Goal: Transaction & Acquisition: Purchase product/service

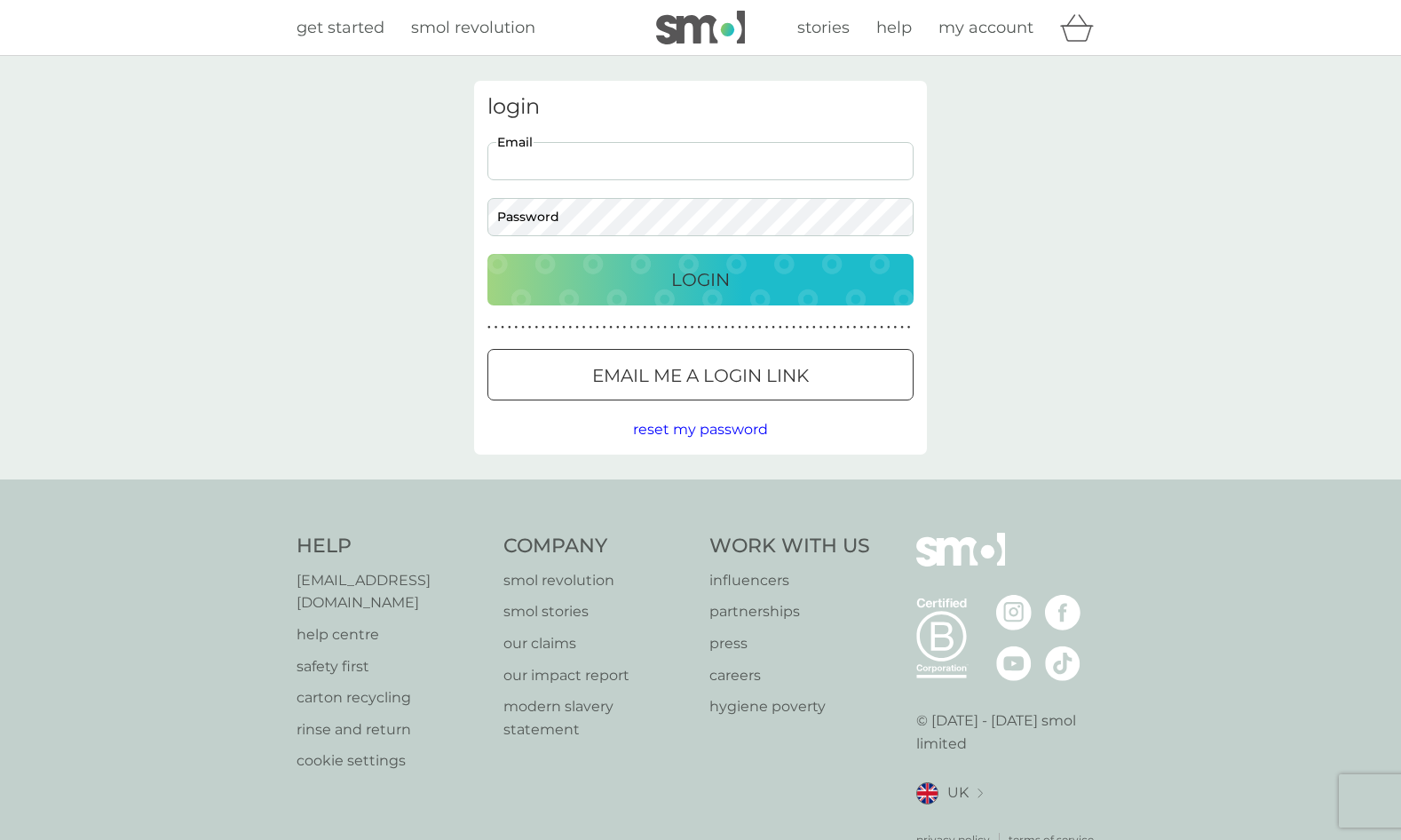
click at [609, 167] on input "Email" at bounding box center [700, 161] width 426 height 38
type input "[EMAIL_ADDRESS][DOMAIN_NAME]"
click at [487, 253] on button "Login" at bounding box center [700, 279] width 426 height 52
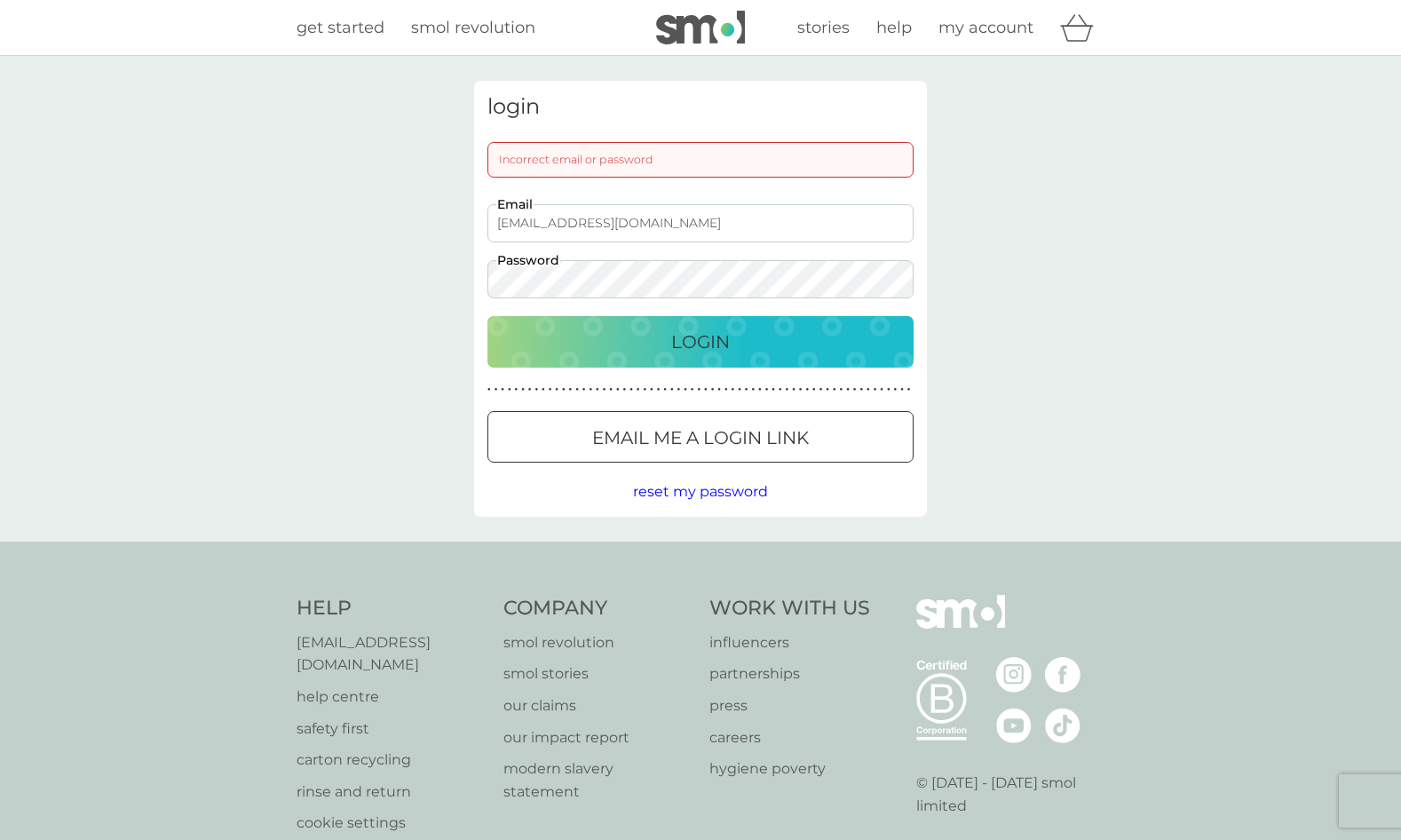
click at [913, 270] on nordpass-icon at bounding box center [913, 277] width 0 height 15
click at [913, 277] on nordpass-icon at bounding box center [913, 277] width 0 height 15
click at [677, 460] on button "Email me a login link" at bounding box center [700, 437] width 426 height 52
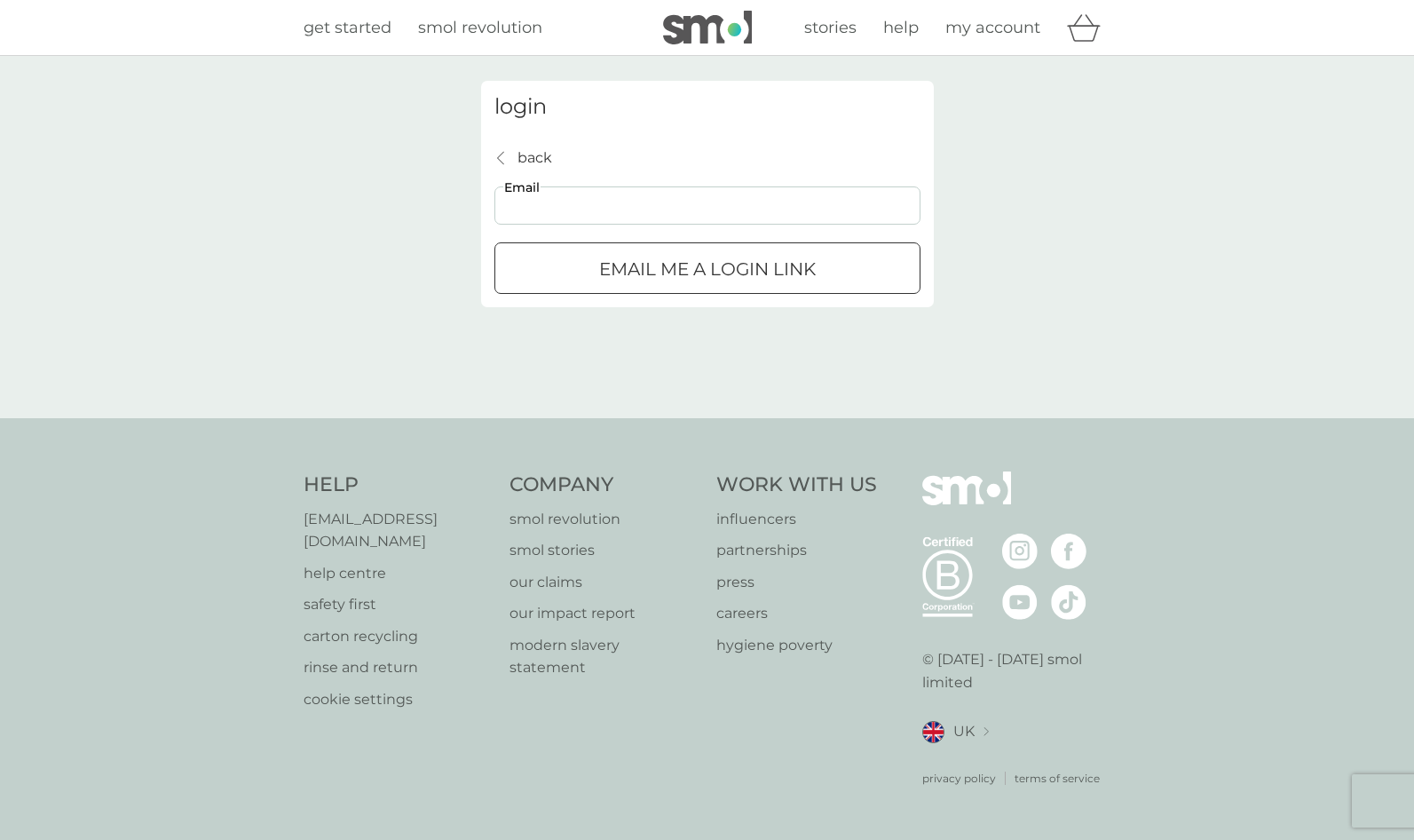
click at [683, 216] on input "Email" at bounding box center [707, 206] width 426 height 38
type input "[EMAIL_ADDRESS][DOMAIN_NAME]"
click button "Email me a login link" at bounding box center [707, 268] width 426 height 52
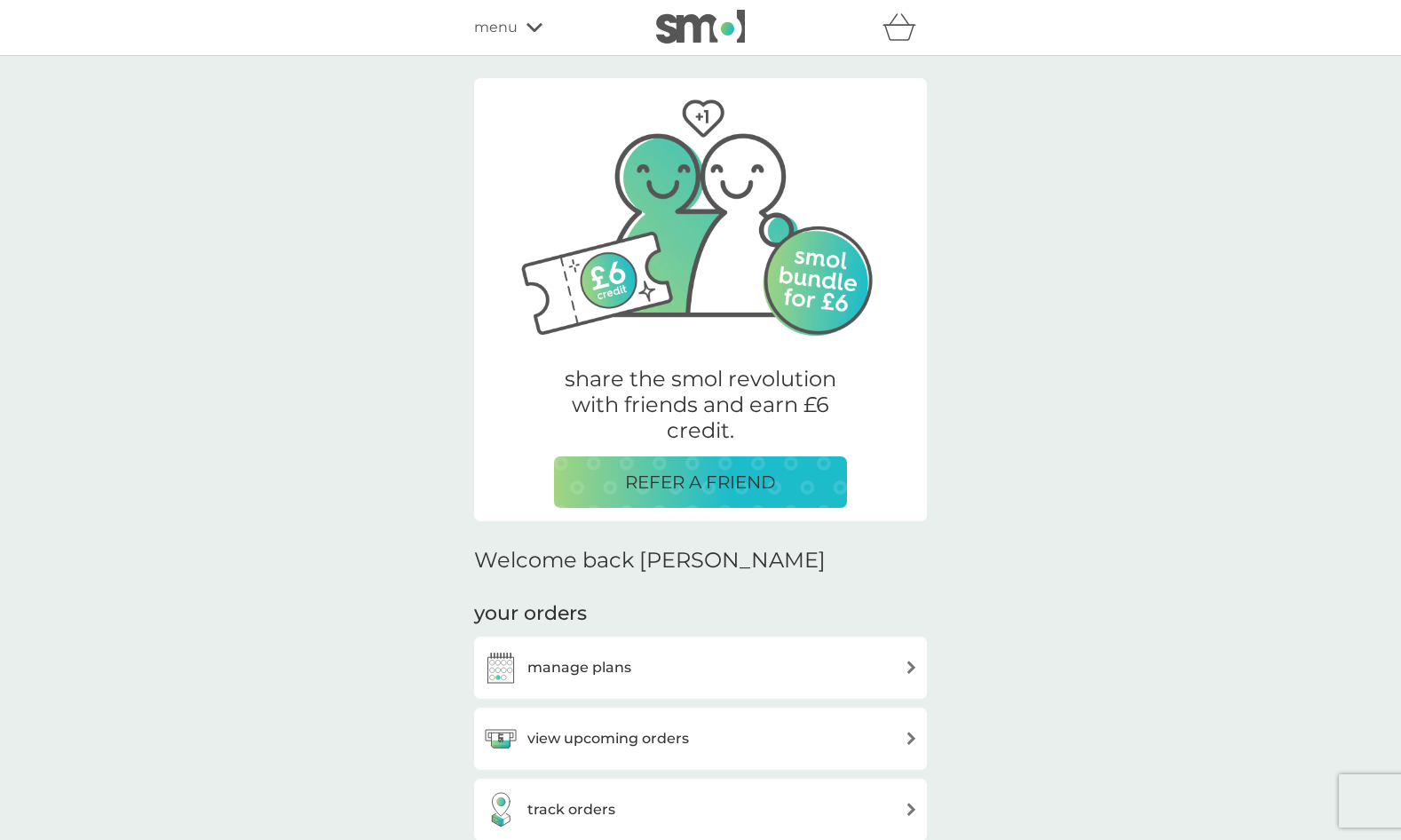
click at [666, 659] on div "manage plans" at bounding box center [700, 667] width 435 height 36
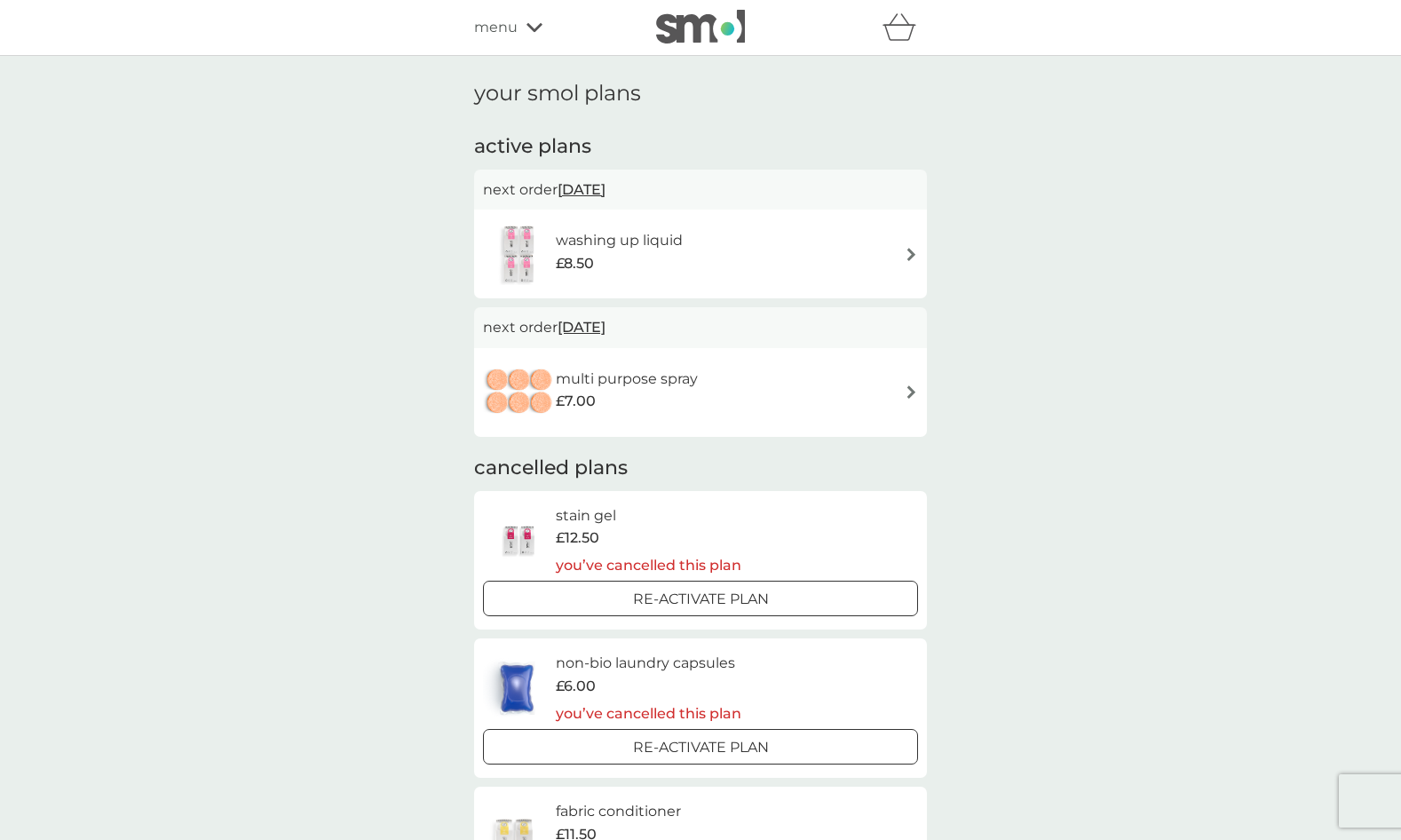
click at [653, 245] on h6 "washing up liquid" at bounding box center [619, 240] width 127 height 23
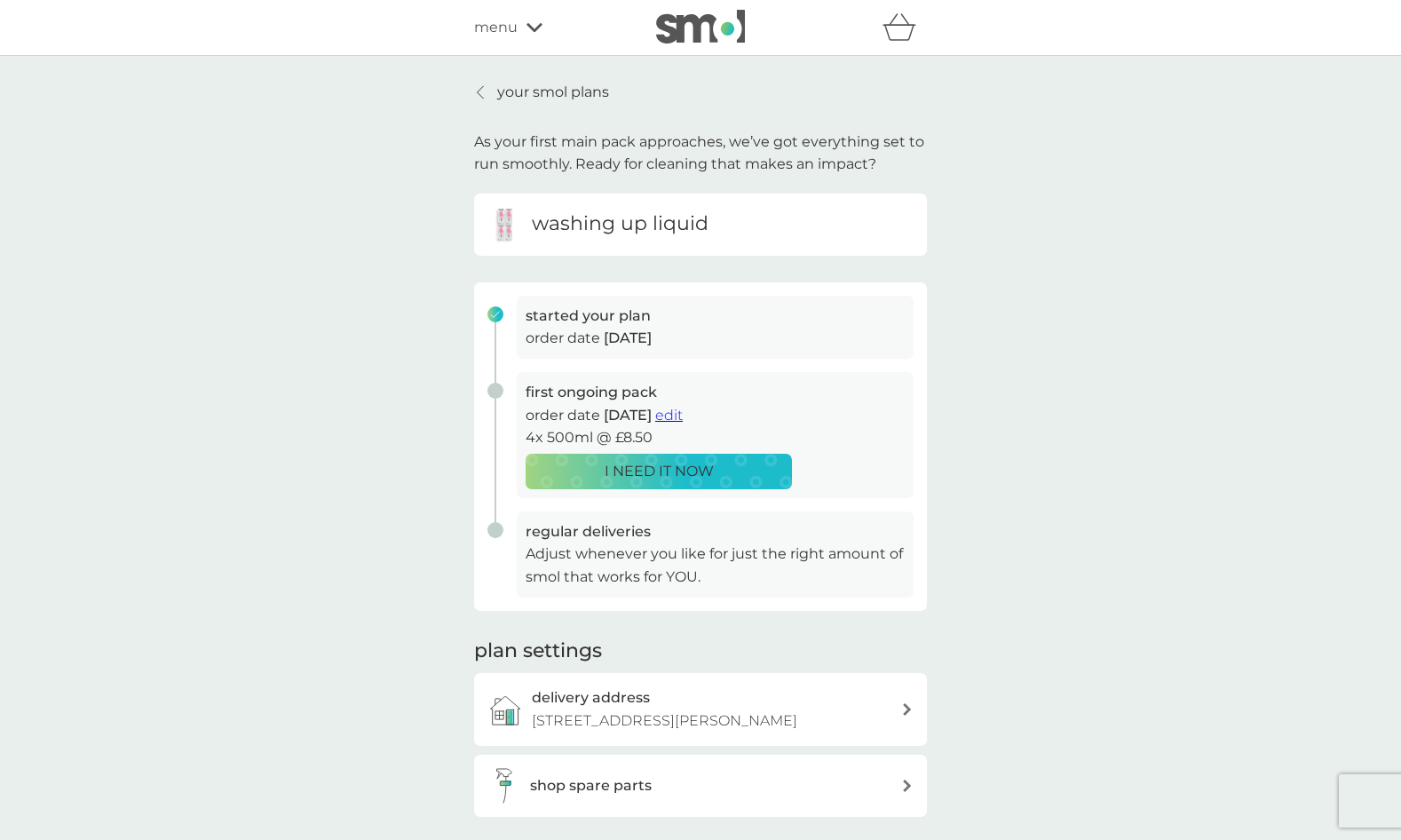
click at [617, 243] on div "washing up liquid" at bounding box center [700, 224] width 453 height 62
click at [520, 30] on div "menu" at bounding box center [549, 27] width 151 height 23
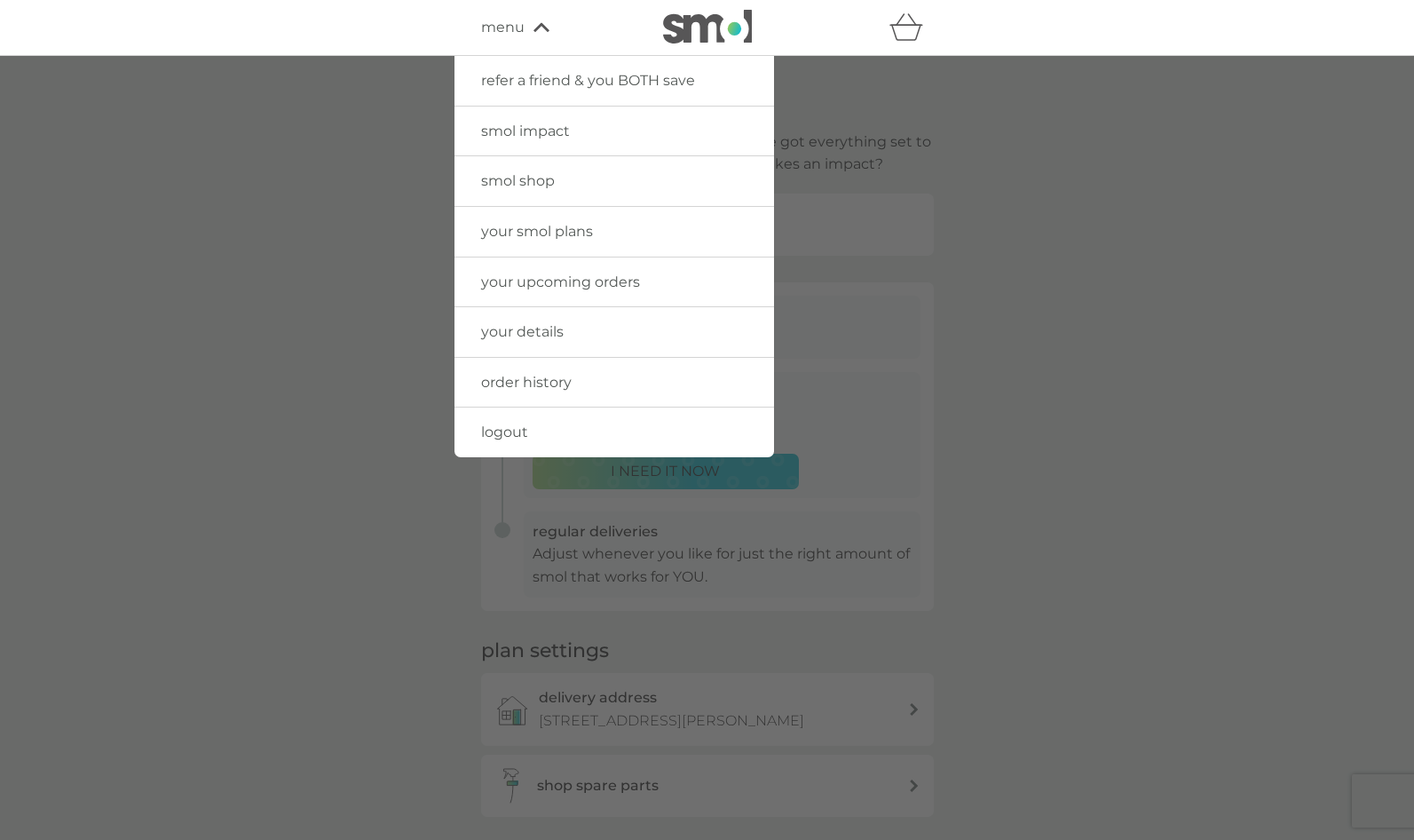
click at [528, 190] on link "smol shop" at bounding box center [615, 182] width 319 height 50
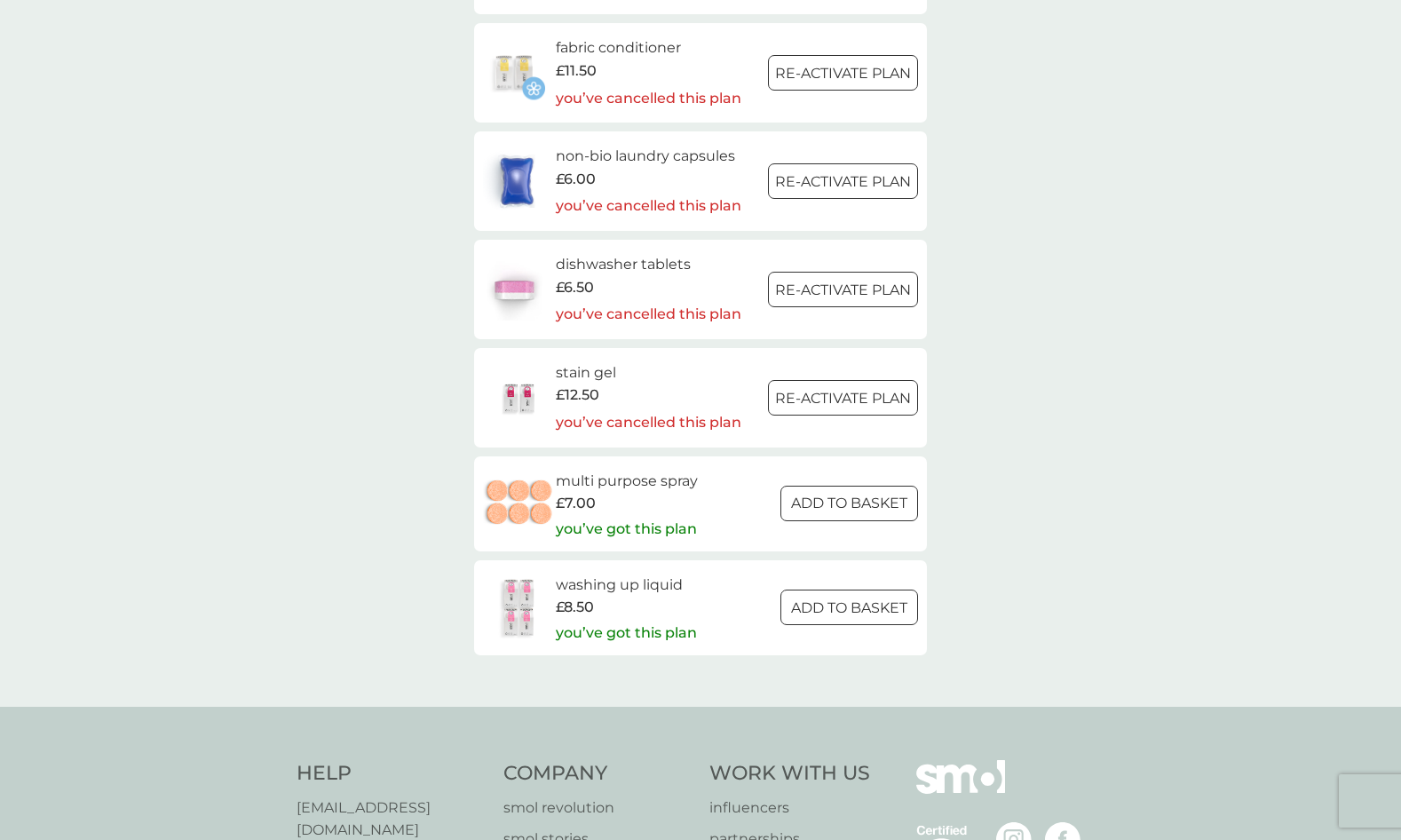
scroll to position [2471, 0]
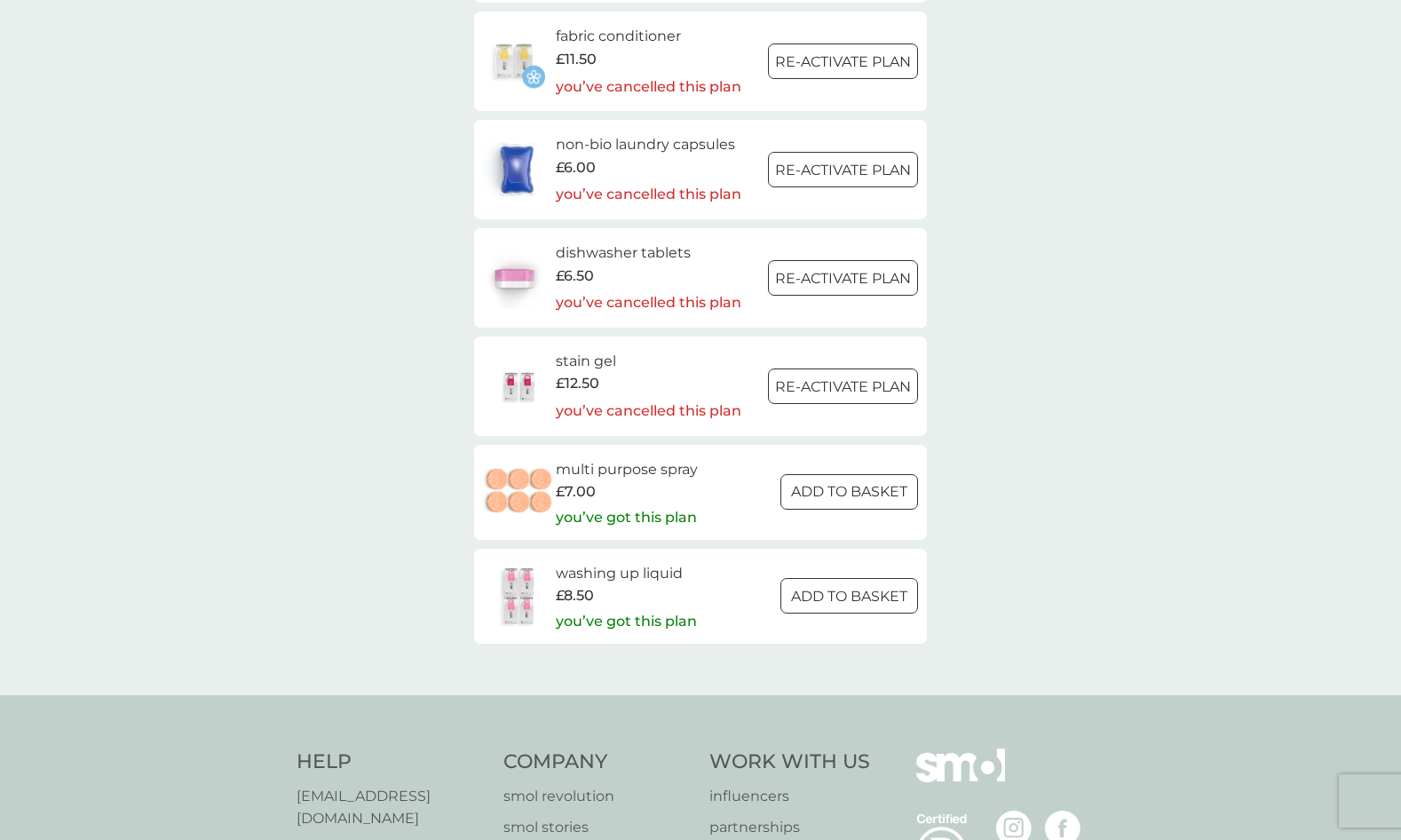
click at [581, 574] on h6 "washing up liquid" at bounding box center [626, 573] width 141 height 23
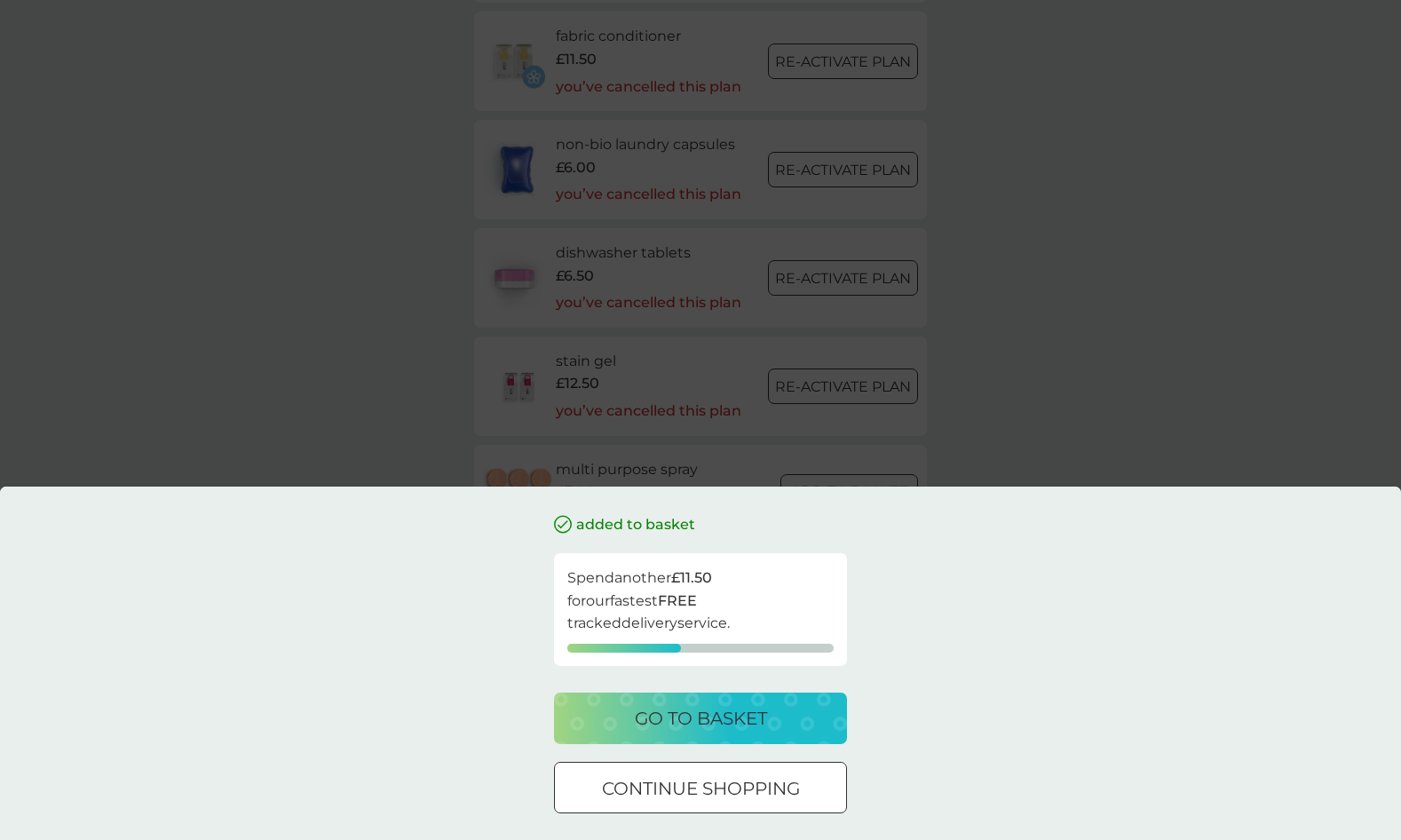
click at [718, 708] on p "go to basket" at bounding box center [700, 718] width 133 height 28
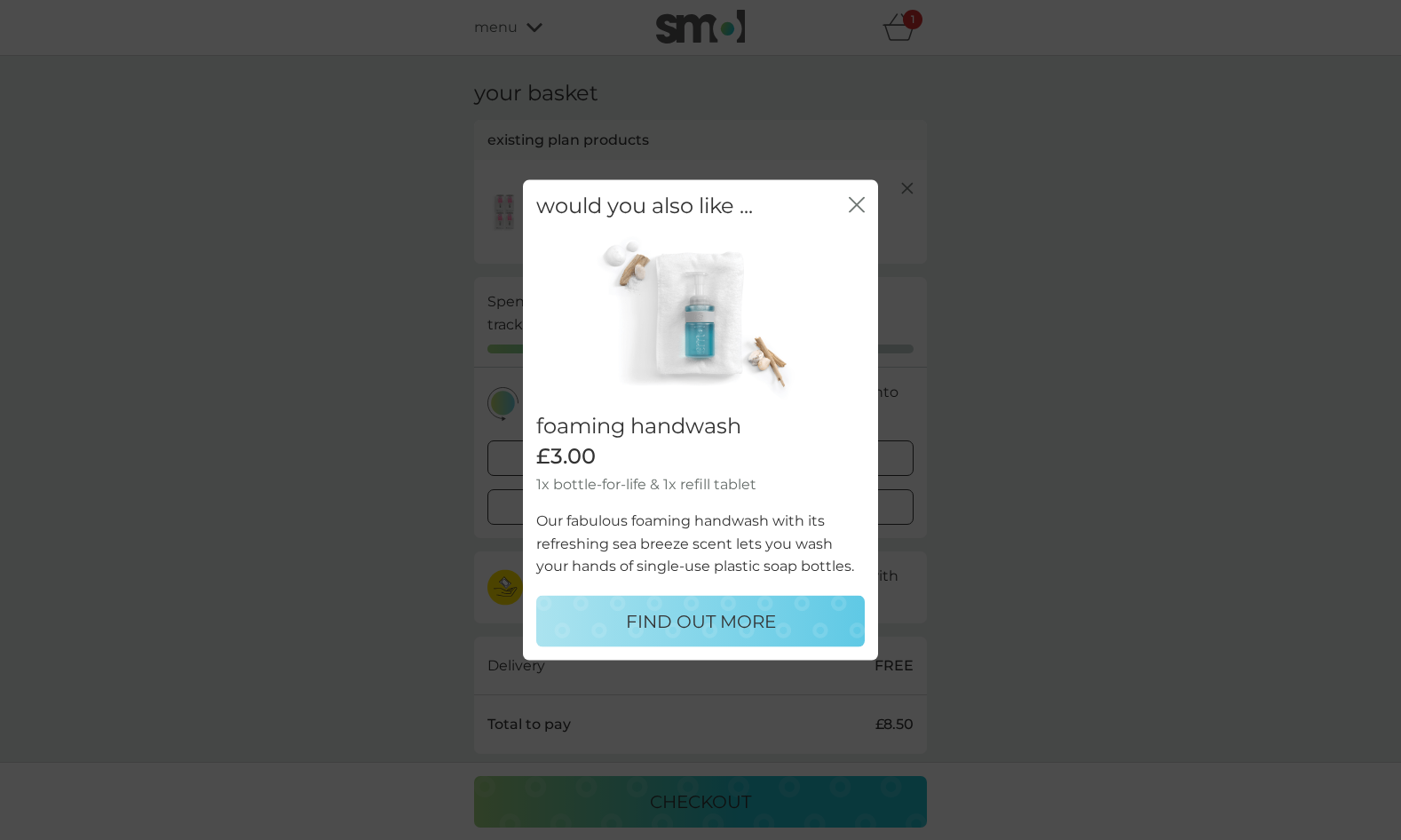
click at [859, 198] on icon "close" at bounding box center [857, 206] width 16 height 16
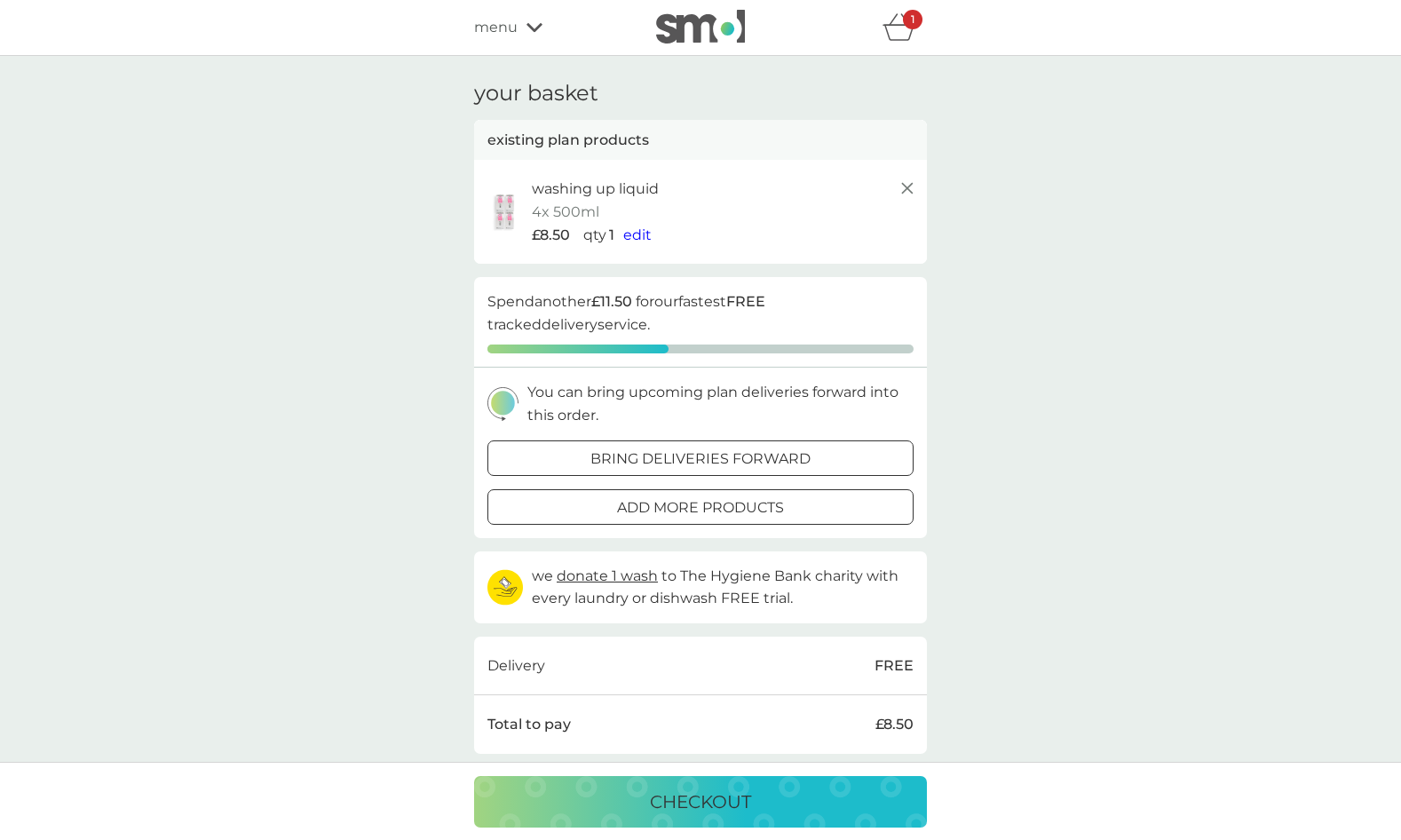
click at [906, 191] on icon at bounding box center [907, 188] width 21 height 21
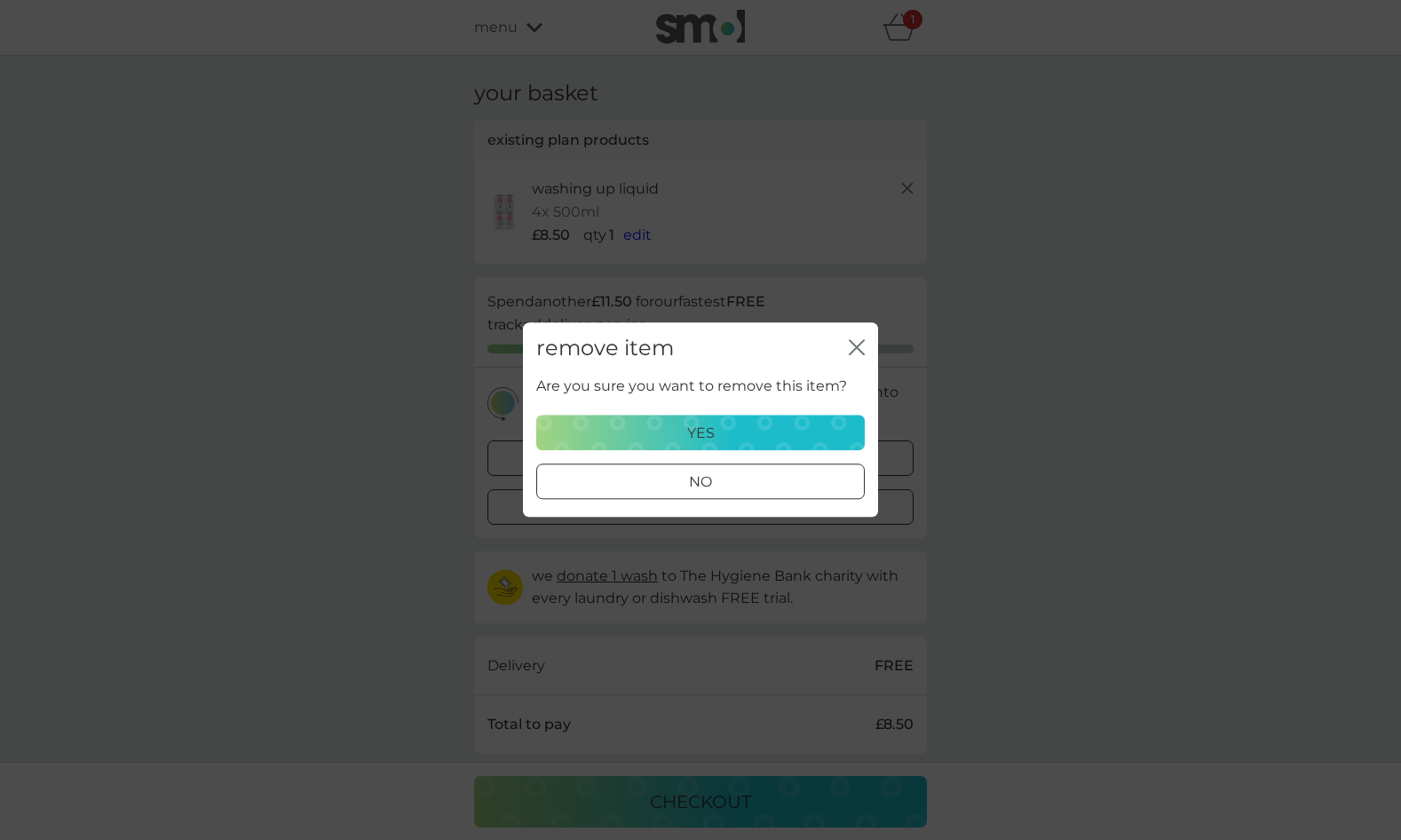
click at [858, 342] on icon "close" at bounding box center [857, 347] width 16 height 16
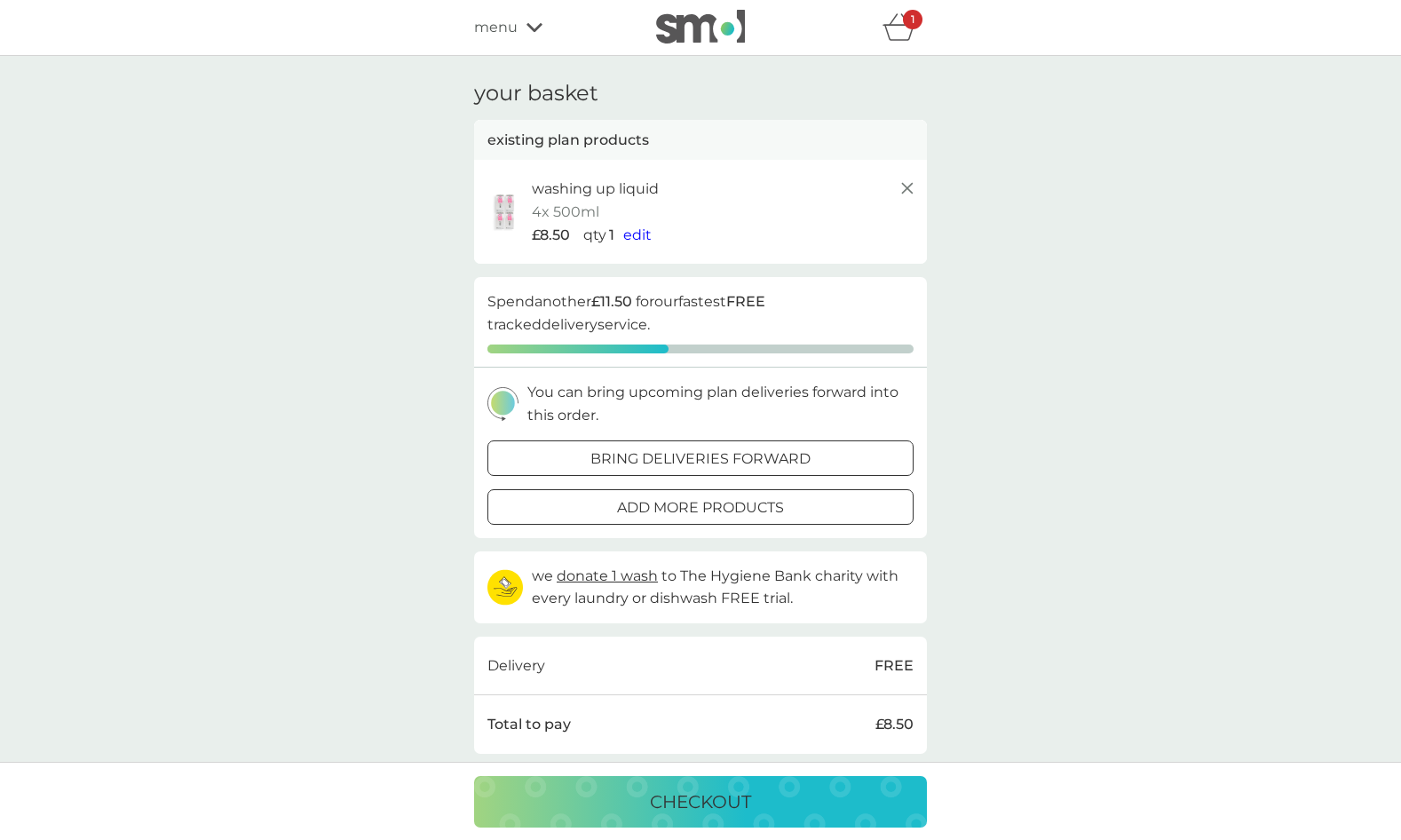
click at [905, 186] on icon at bounding box center [907, 188] width 21 height 21
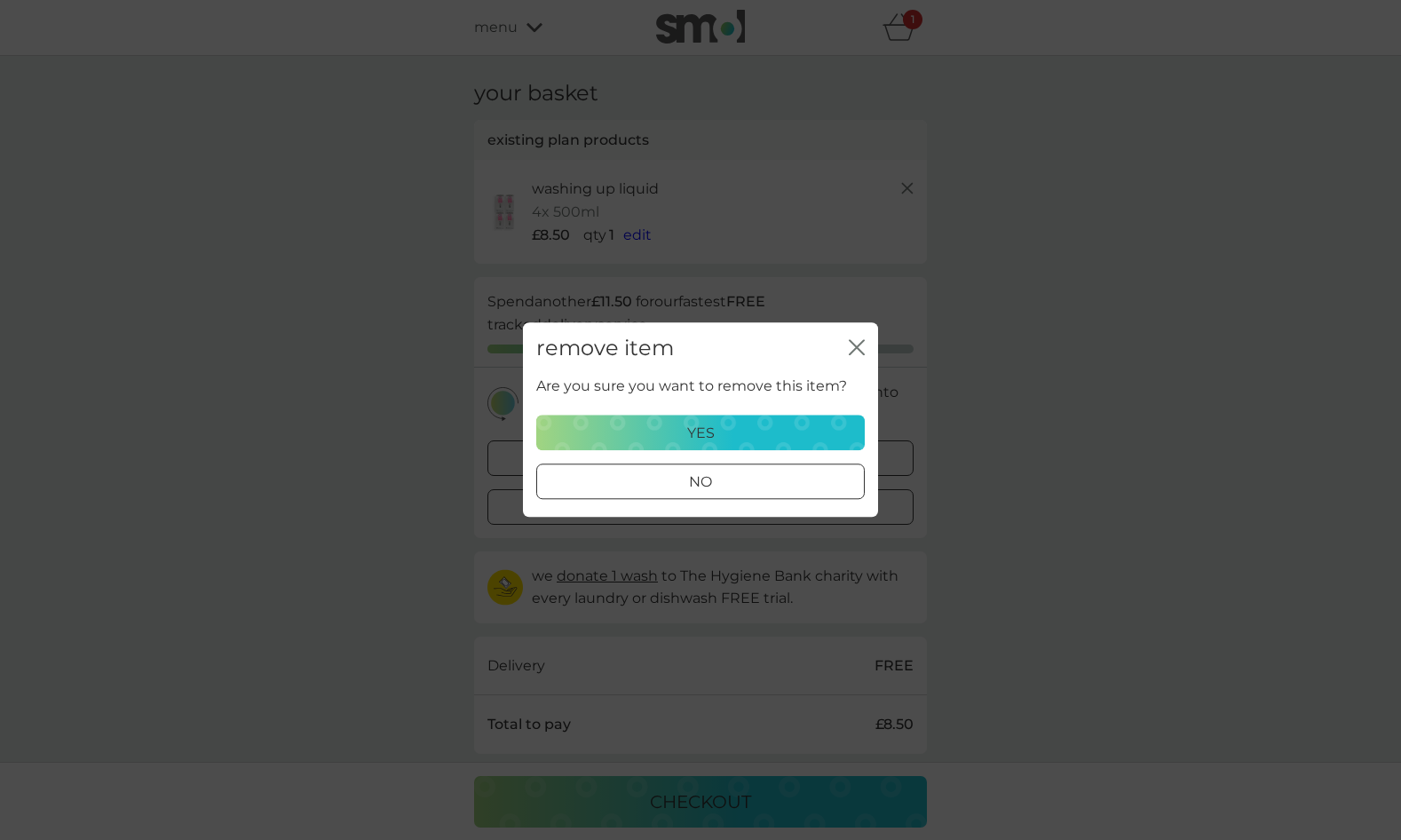
click at [739, 431] on div "yes" at bounding box center [700, 433] width 305 height 23
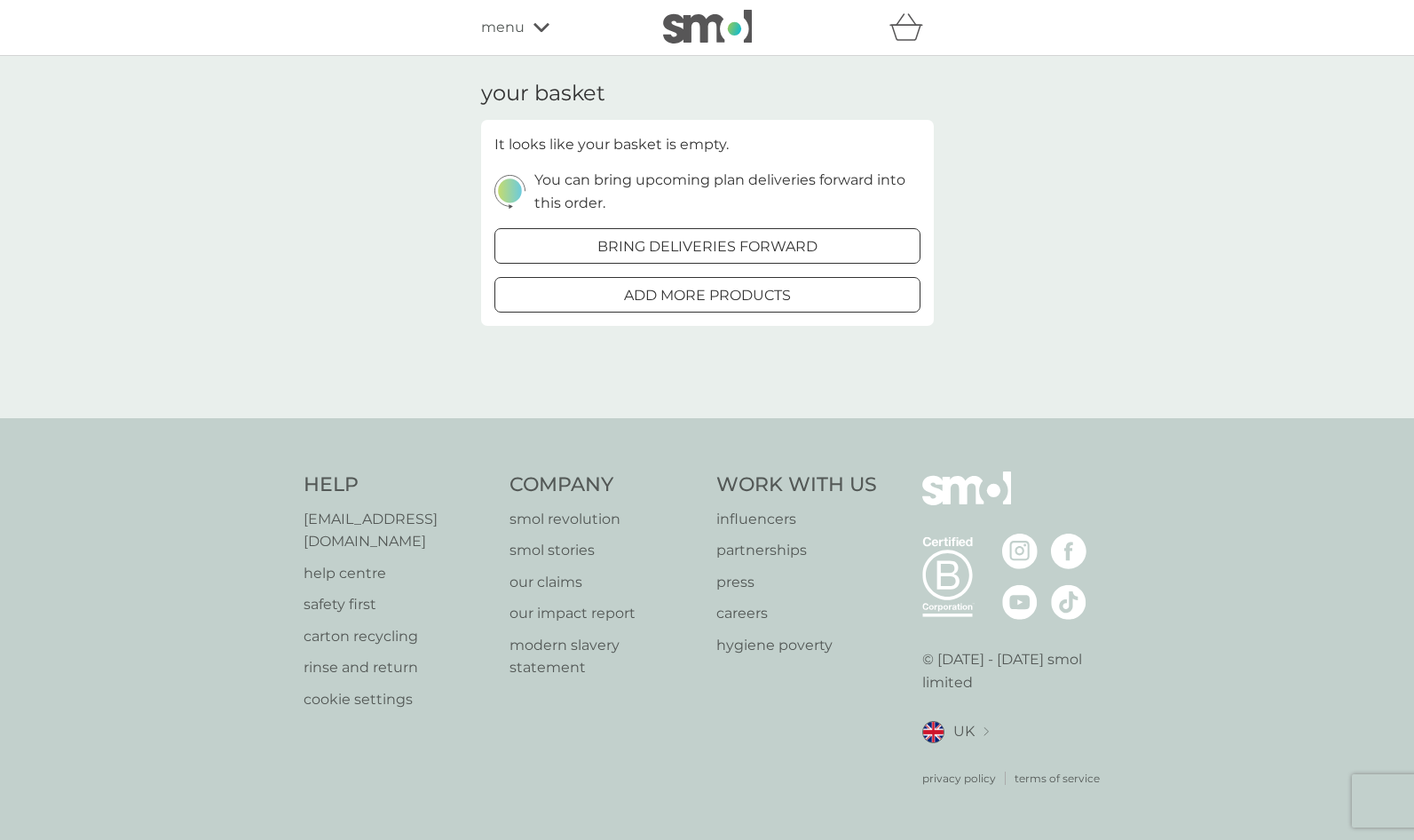
click at [543, 33] on div "menu" at bounding box center [556, 27] width 151 height 23
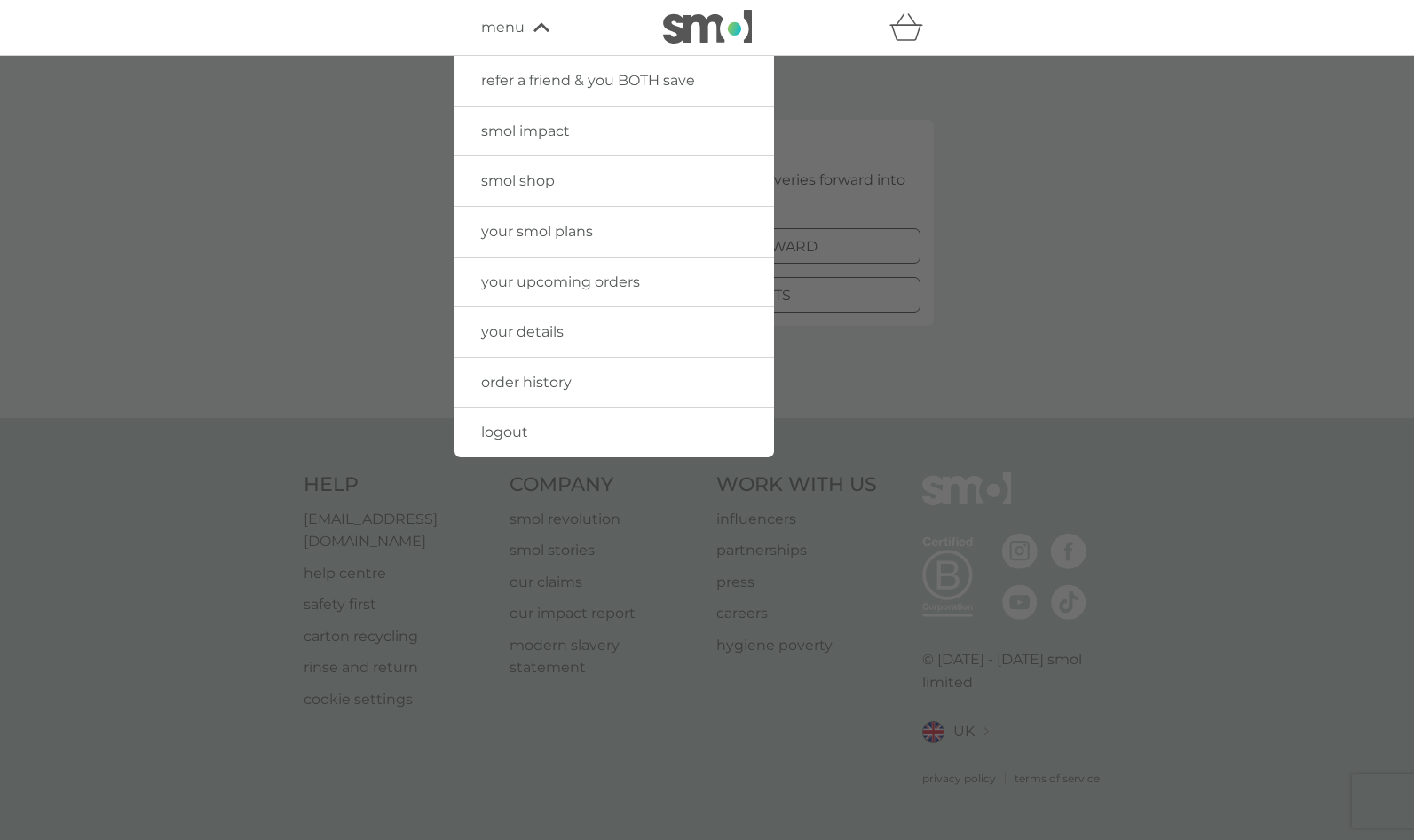
click at [527, 187] on span "smol shop" at bounding box center [518, 181] width 74 height 17
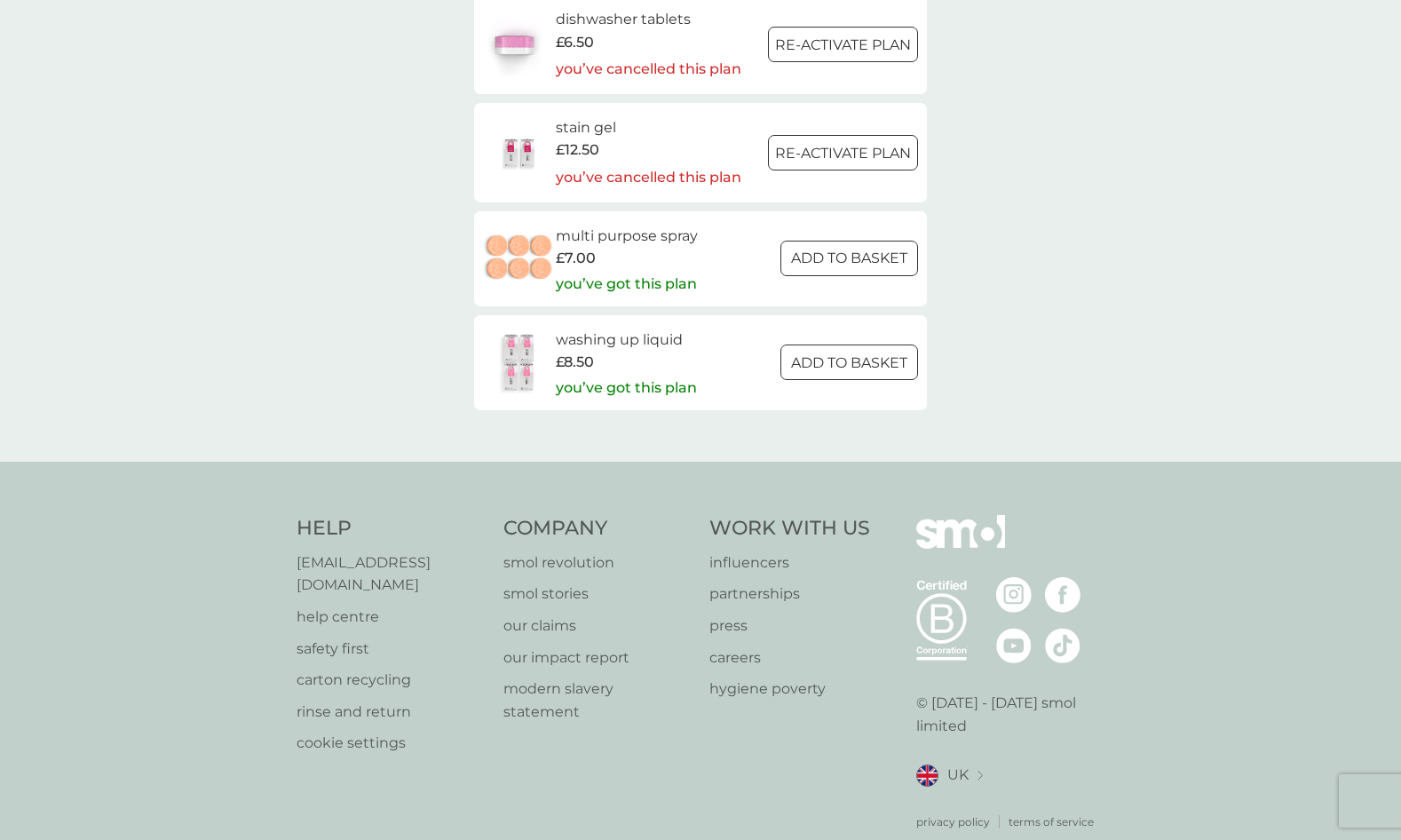
scroll to position [2726, 0]
